Goal: Task Accomplishment & Management: Use online tool/utility

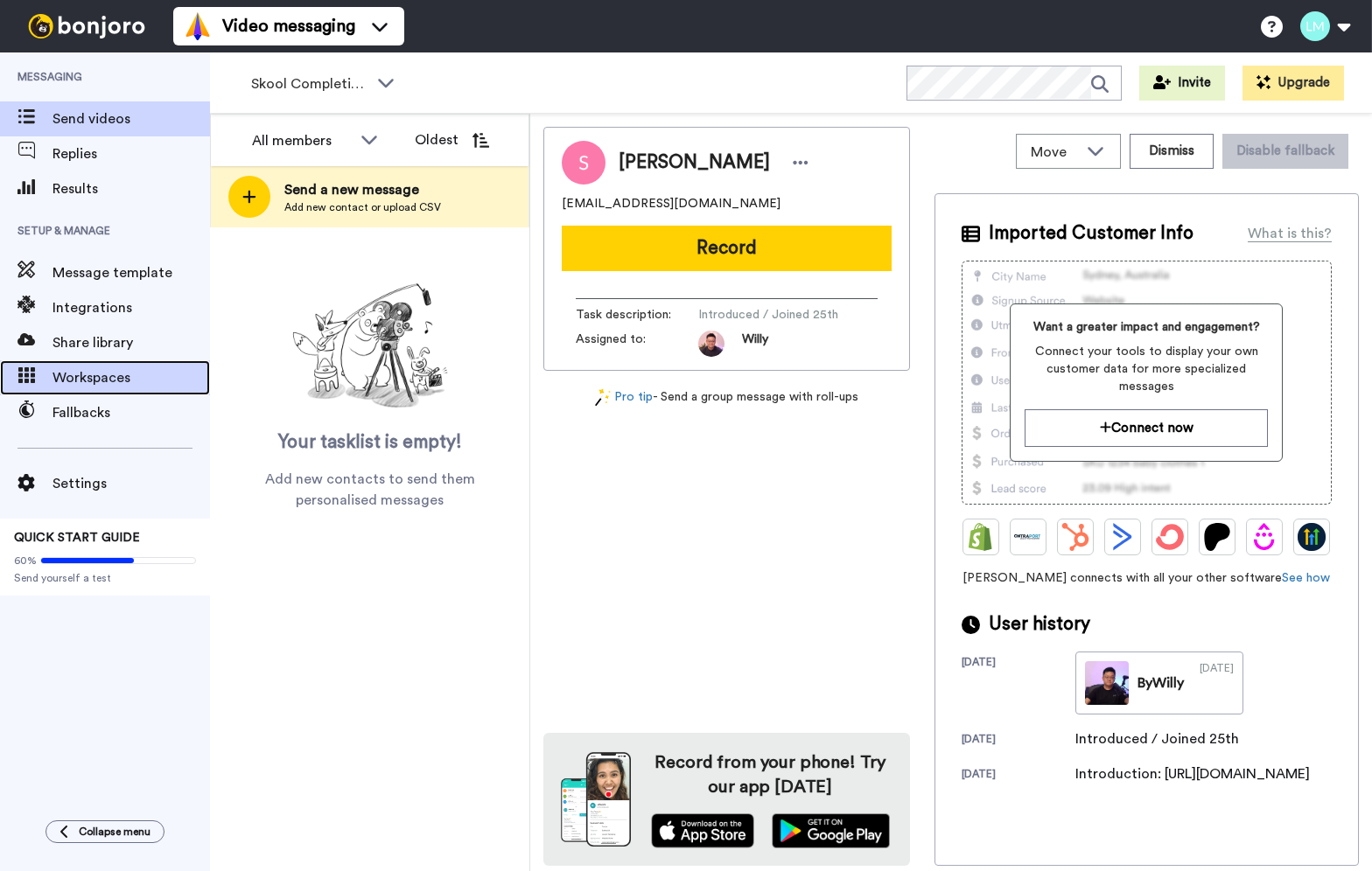
click at [82, 379] on span "Workspaces" at bounding box center [132, 378] width 158 height 21
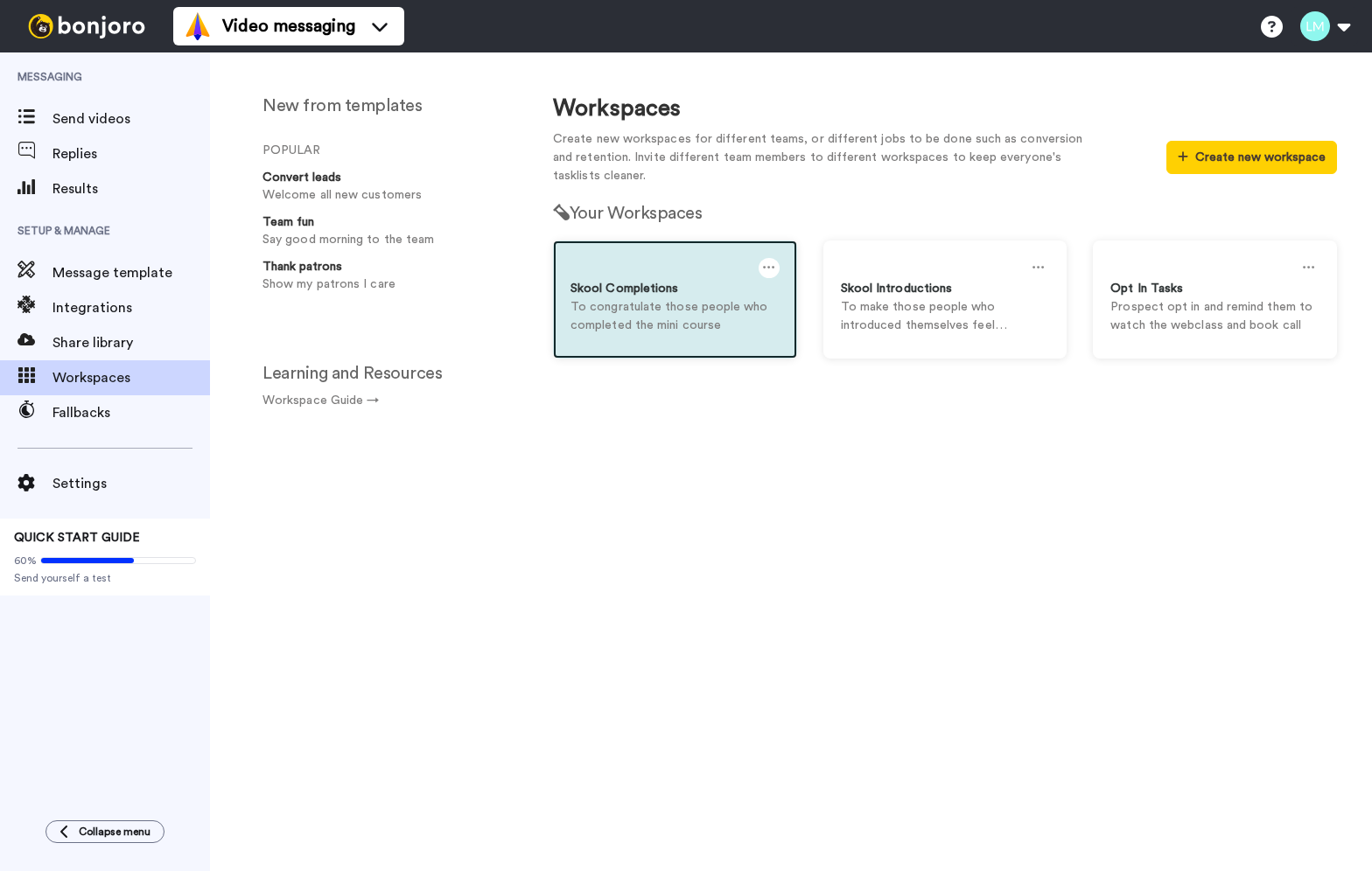
click at [732, 279] on div at bounding box center [674, 269] width 209 height 22
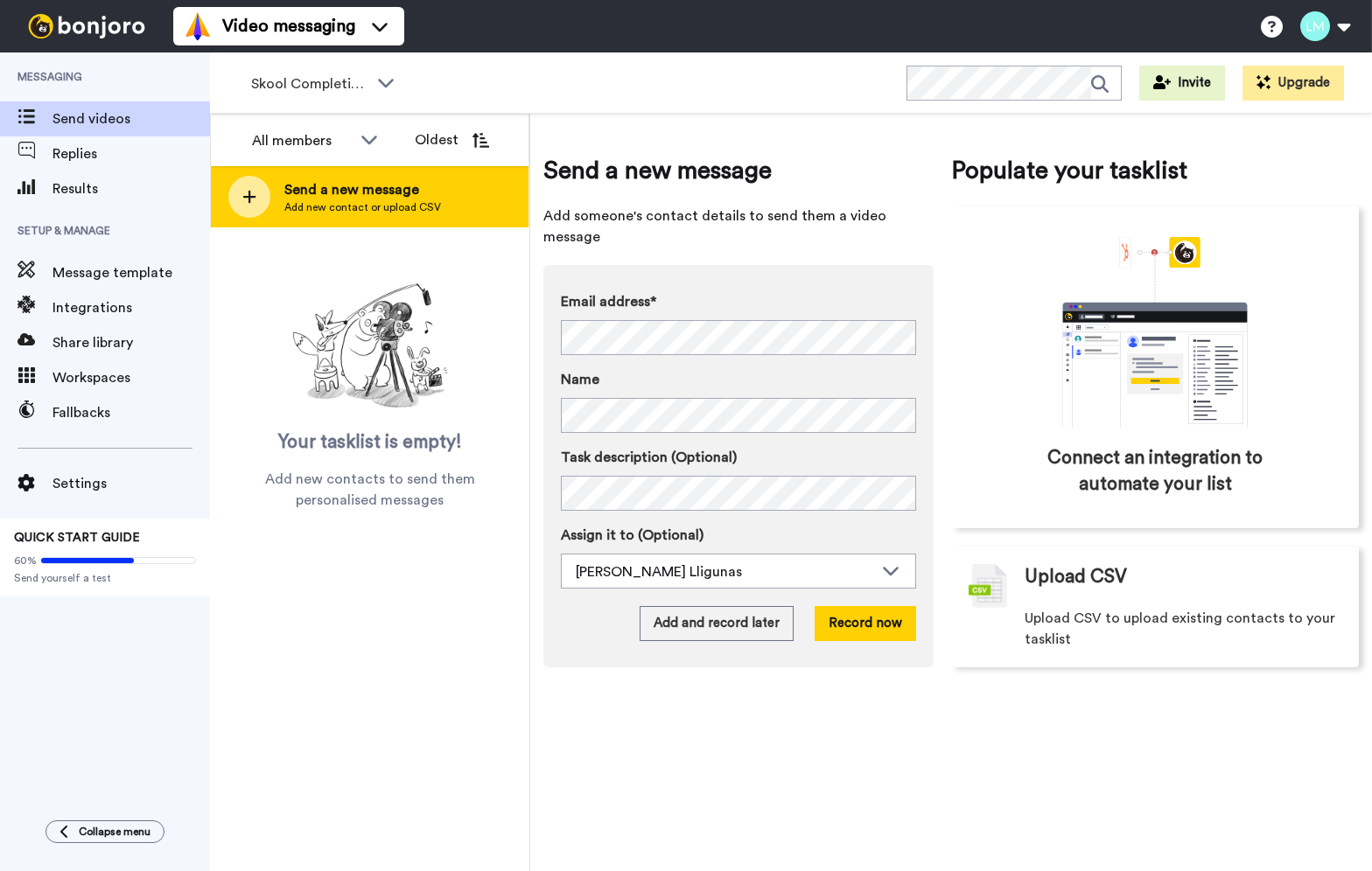
click at [372, 197] on span "Send a new message" at bounding box center [362, 189] width 157 height 21
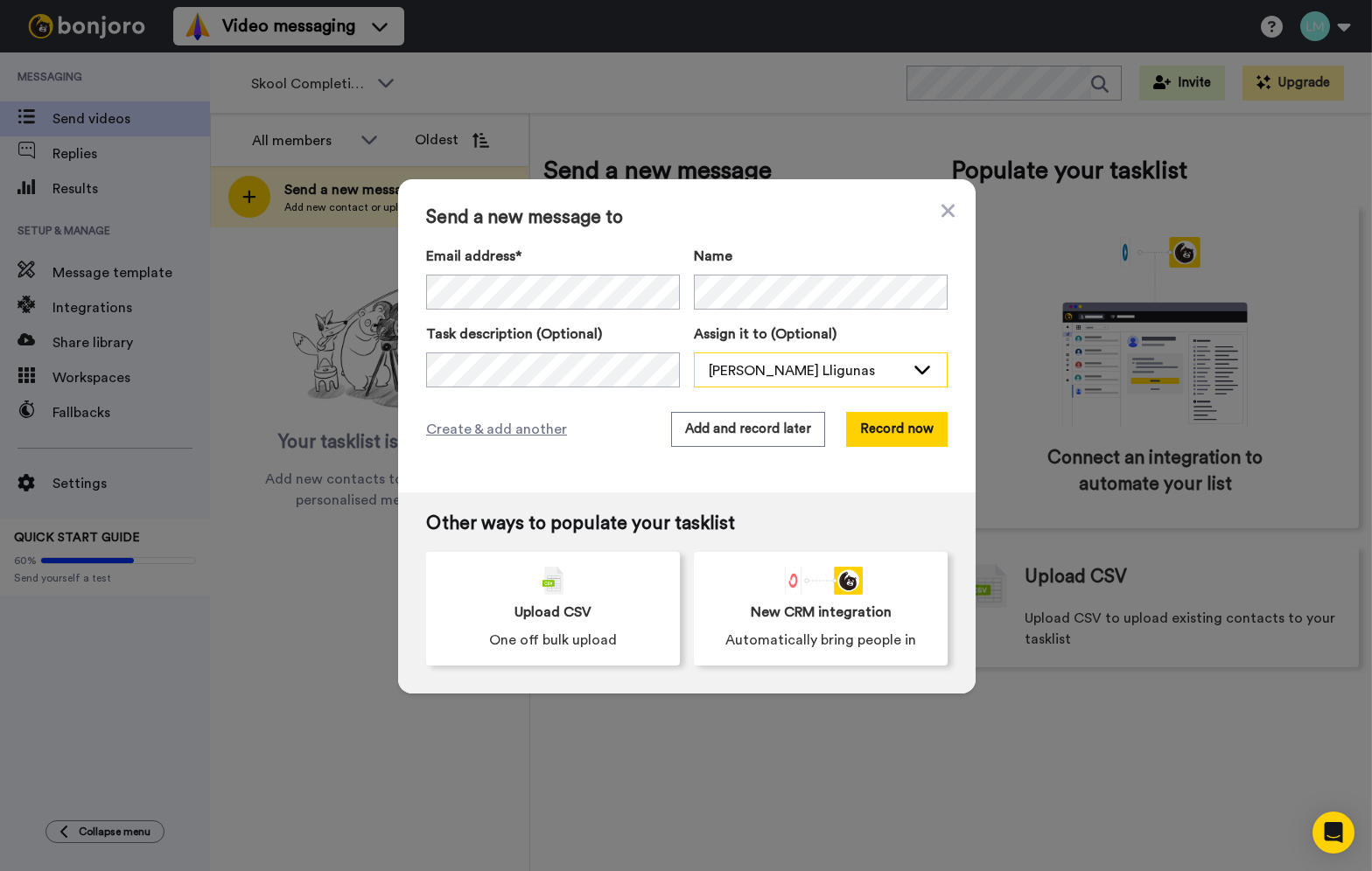
drag, startPoint x: 817, startPoint y: 363, endPoint x: 816, endPoint y: 378, distance: 15.0
click at [817, 362] on div "Lyka Marie M. Lligunas" at bounding box center [806, 370] width 196 height 21
click at [812, 407] on li "Willy Lin" at bounding box center [773, 409] width 158 height 28
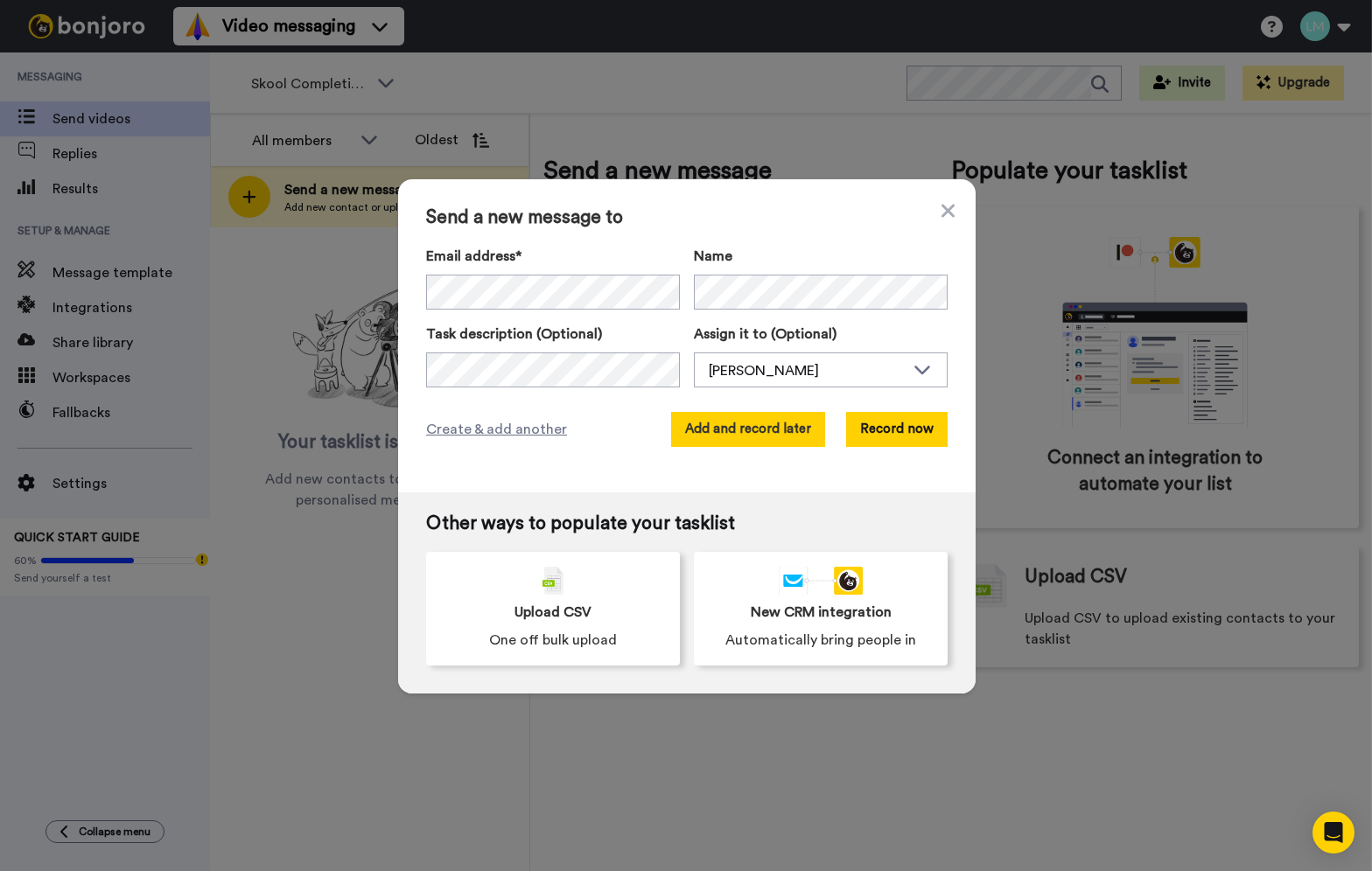
click at [738, 444] on button "Add and record later" at bounding box center [748, 430] width 154 height 35
